Goal: Obtain resource: Download file/media

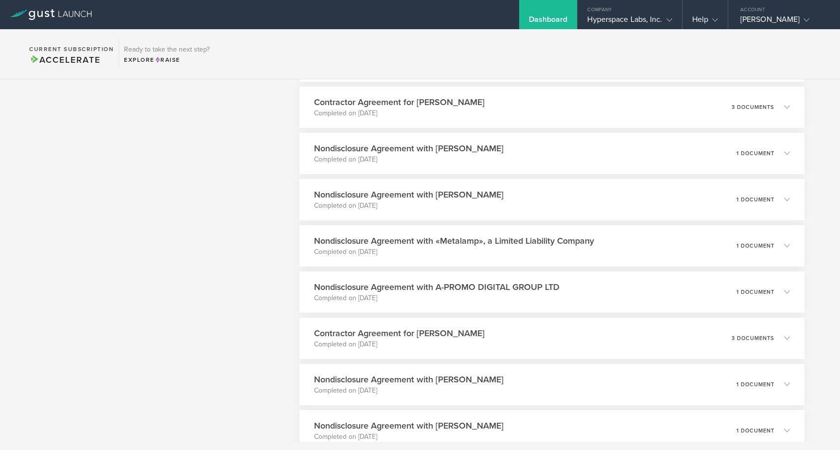
scroll to position [918, 0]
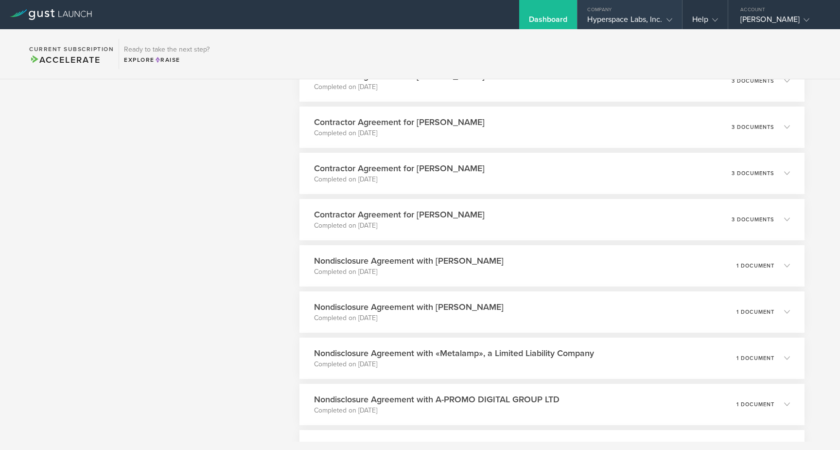
click at [625, 17] on div "Hyperspace Labs, Inc." at bounding box center [629, 22] width 85 height 15
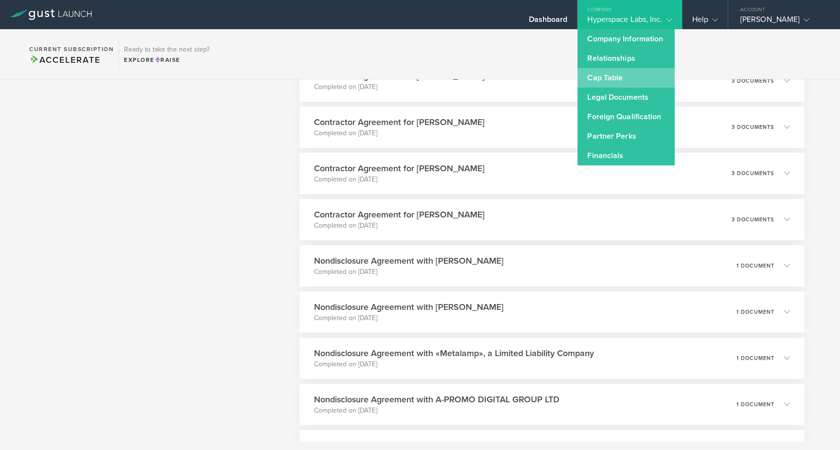
click at [603, 75] on link "Cap Table" at bounding box center [625, 77] width 97 height 19
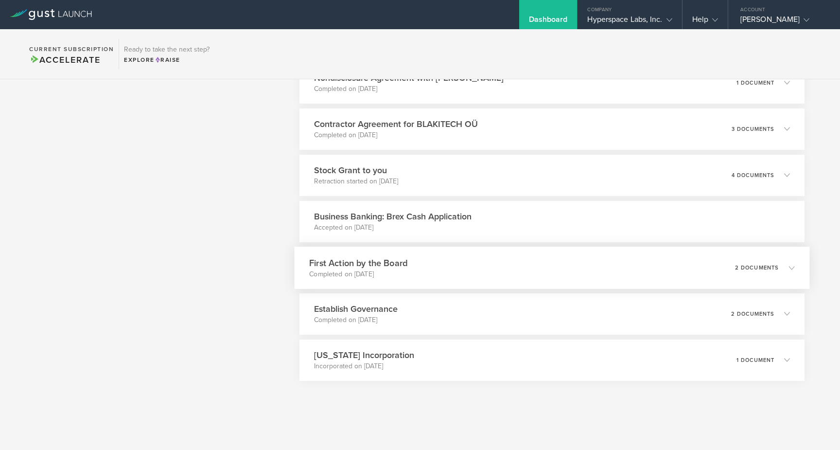
scroll to position [2347, 0]
click at [488, 182] on div "Stock Grant to you Retraction started on [DATE] 4 documents" at bounding box center [551, 175] width 515 height 42
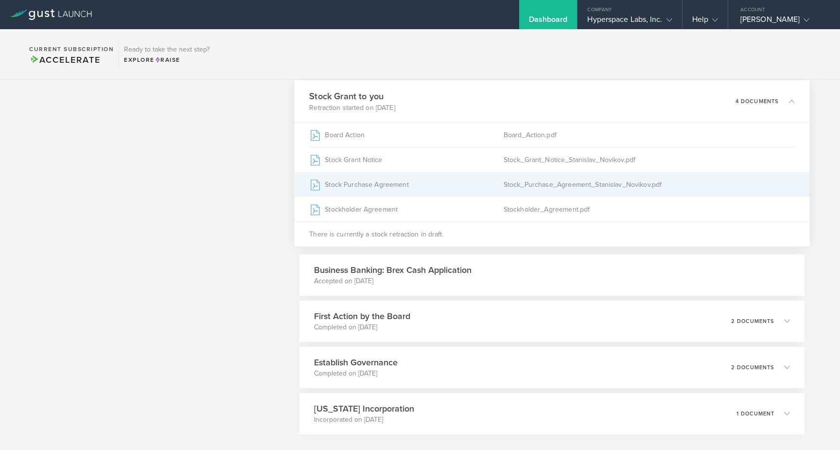
scroll to position [2387, 0]
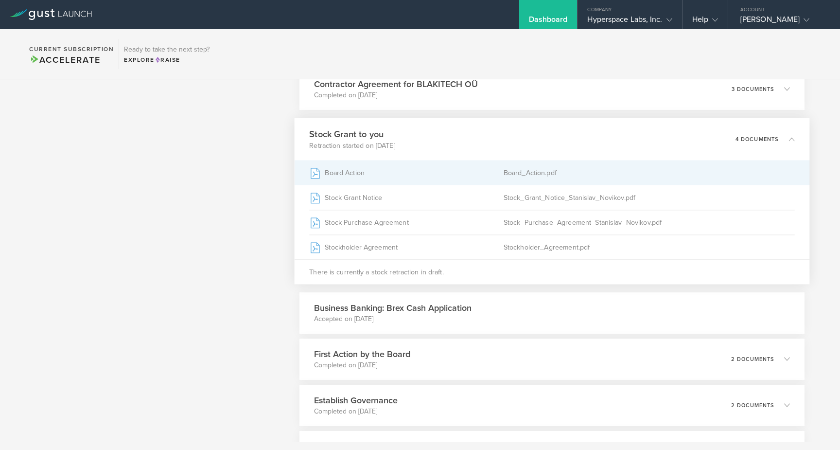
click at [495, 174] on div "Board Action" at bounding box center [406, 172] width 194 height 24
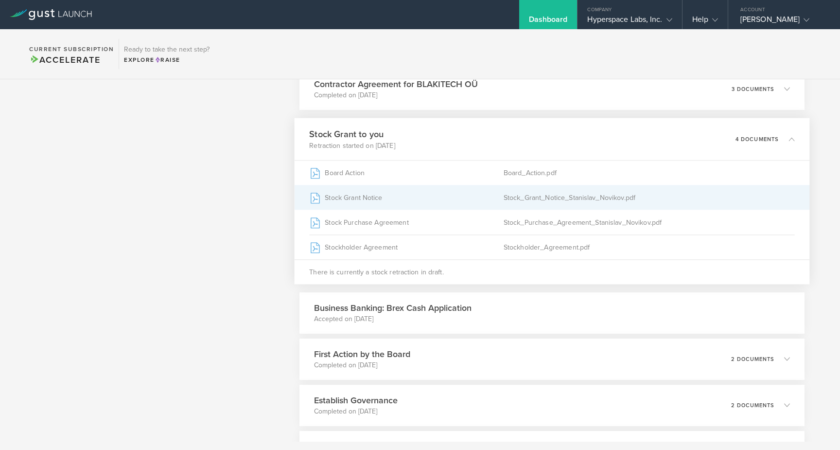
click at [553, 202] on div "Stock_Grant_Notice_Stanislav_Novikov.pdf" at bounding box center [648, 197] width 291 height 24
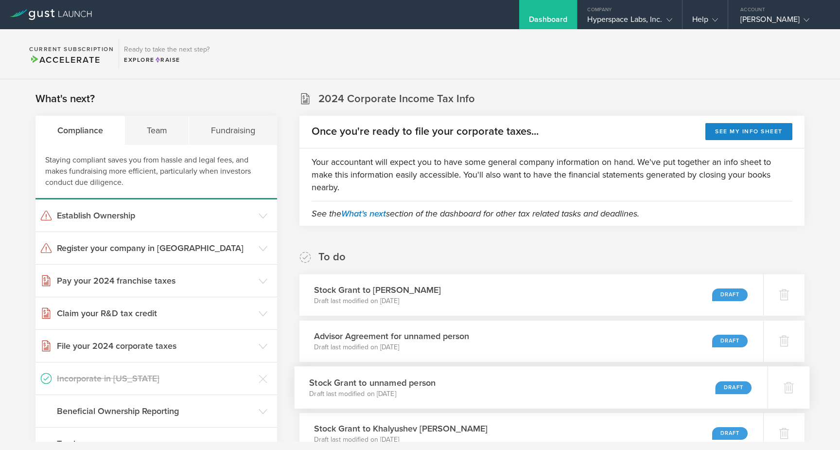
scroll to position [0, 0]
click at [646, 71] on section "Current Subscription Accelerate Ready to take the next step? Explore Raise" at bounding box center [420, 54] width 840 height 50
